Goal: Navigation & Orientation: Find specific page/section

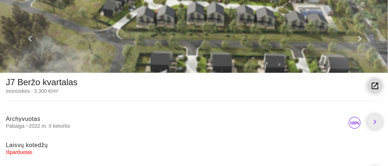
click at [379, 85] on link "launch" at bounding box center [375, 85] width 15 height 15
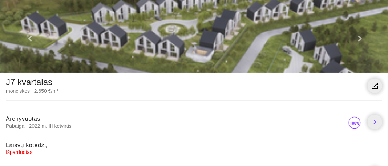
click at [361, 36] on link at bounding box center [359, 36] width 58 height 73
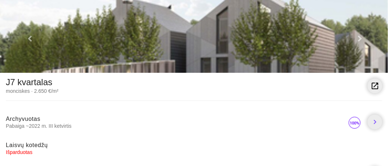
click at [361, 36] on link at bounding box center [359, 36] width 58 height 73
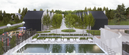
scroll to position [12, 0]
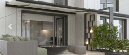
scroll to position [0, 0]
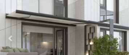
click at [121, 7] on span at bounding box center [119, 4] width 4 height 6
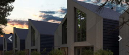
click at [121, 7] on span at bounding box center [119, 4] width 4 height 6
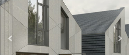
click at [121, 7] on span at bounding box center [119, 4] width 4 height 6
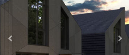
click at [121, 7] on span at bounding box center [119, 4] width 4 height 6
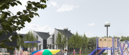
click at [121, 7] on span at bounding box center [119, 4] width 4 height 6
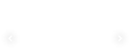
click at [9, 37] on link at bounding box center [9, 36] width 19 height 73
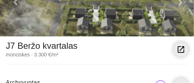
scroll to position [54, 0]
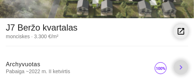
click at [182, 67] on icon "chevron_right" at bounding box center [181, 67] width 9 height 9
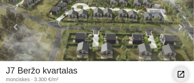
scroll to position [0, 0]
